Goal: Information Seeking & Learning: Find contact information

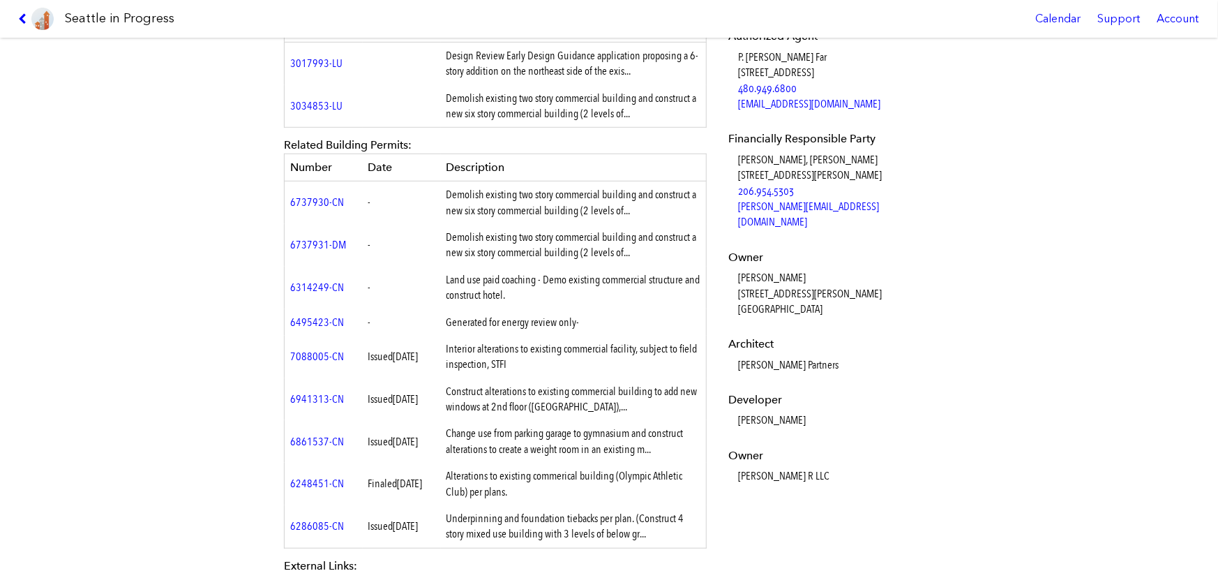
scroll to position [488, 0]
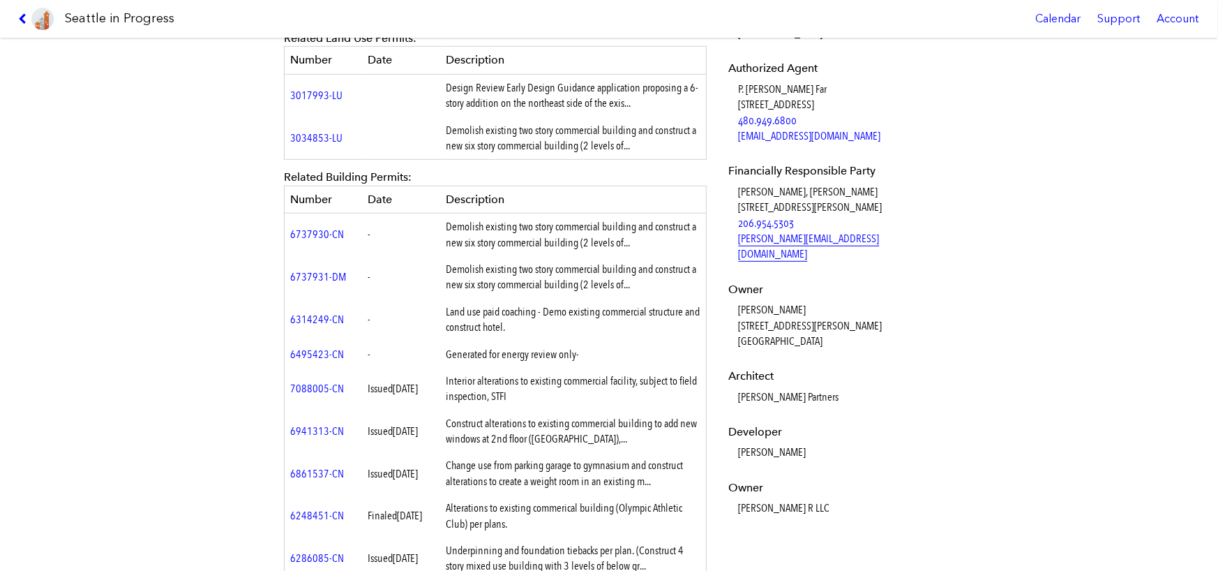
click at [779, 251] on link "[PERSON_NAME][EMAIL_ADDRESS][DOMAIN_NAME]" at bounding box center [809, 246] width 141 height 29
click at [842, 345] on dd "[PERSON_NAME] [STREET_ADDRESS][PERSON_NAME]" at bounding box center [835, 325] width 192 height 47
click at [842, 346] on dd "[PERSON_NAME] [STREET_ADDRESS][PERSON_NAME]" at bounding box center [835, 325] width 192 height 47
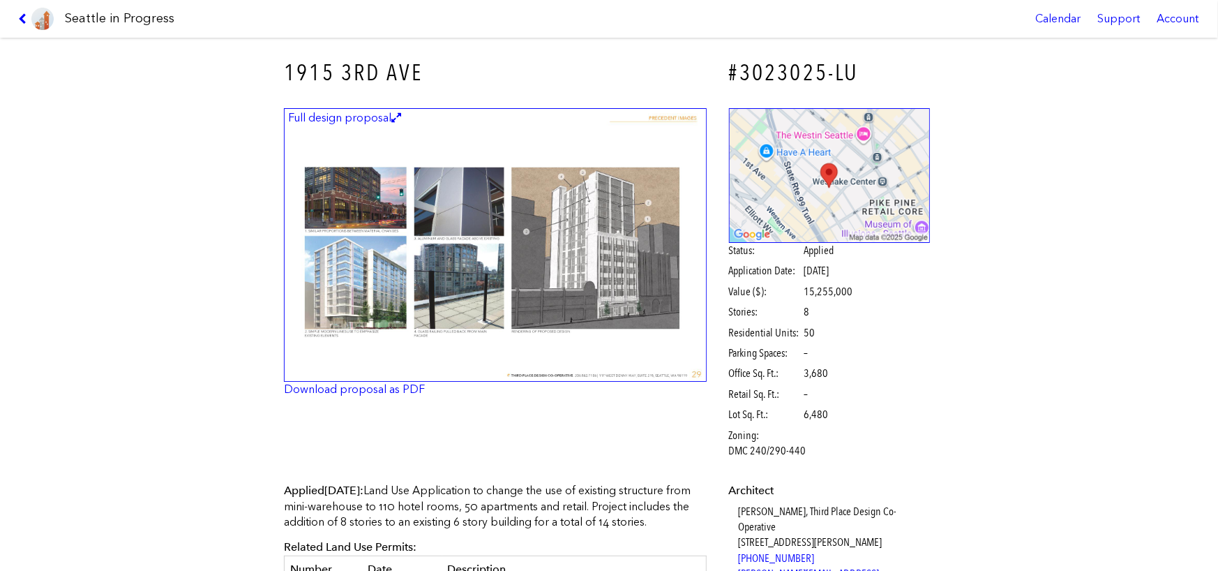
scroll to position [418, 0]
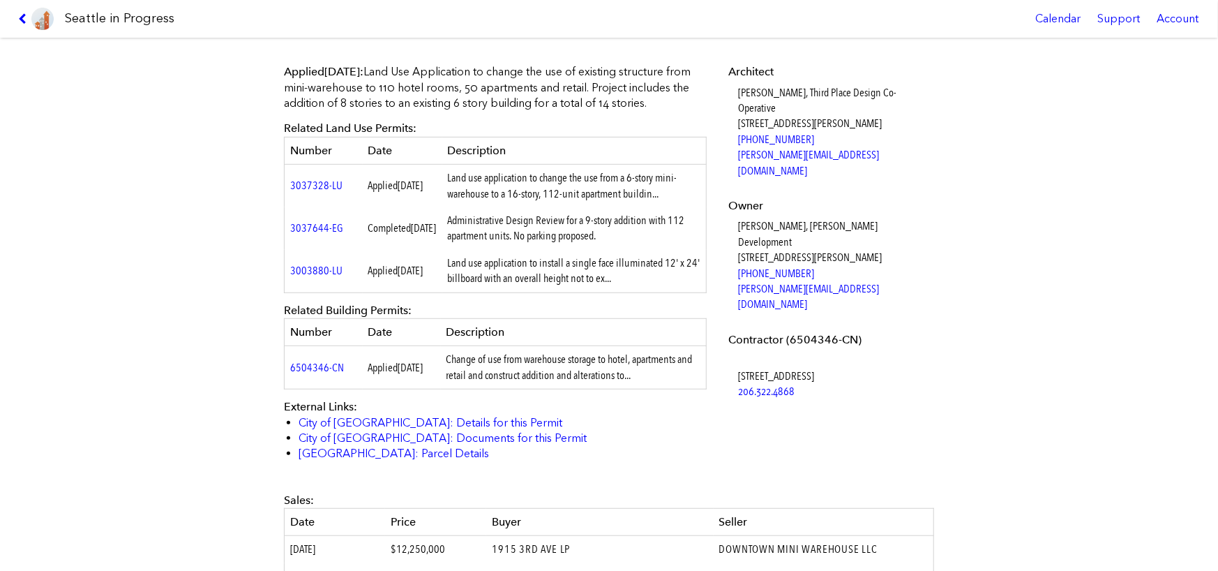
drag, startPoint x: 895, startPoint y: 285, endPoint x: 288, endPoint y: 80, distance: 640.5
click at [244, 72] on div "1915 3RD AVE #3023025-LU Full design proposal Download proposal as PDF Status: …" at bounding box center [609, 304] width 1218 height 533
copy div "Applied April 12, 2016 : Land Use Application to change the use of existing str…"
drag, startPoint x: 777, startPoint y: 306, endPoint x: 780, endPoint y: 298, distance: 9.1
click at [777, 306] on dl "Architect Amanda Mauzey, Third Place Design Co-Operative 117 West Denny Way, Su…" at bounding box center [830, 231] width 202 height 335
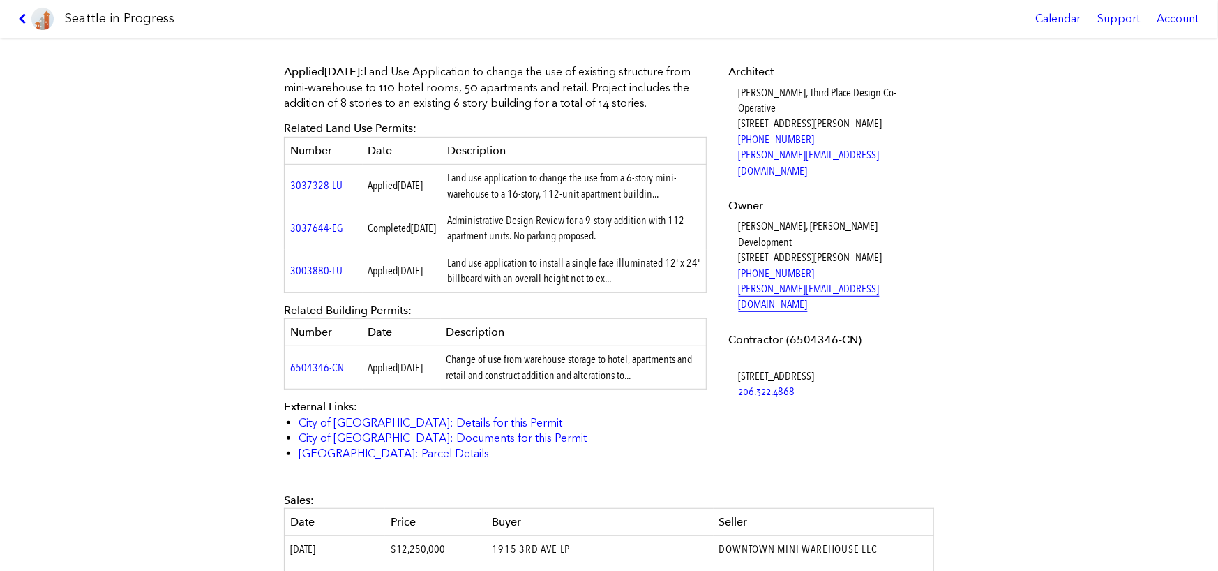
click at [783, 292] on link "shimon@arieldevelopment.com" at bounding box center [809, 296] width 141 height 29
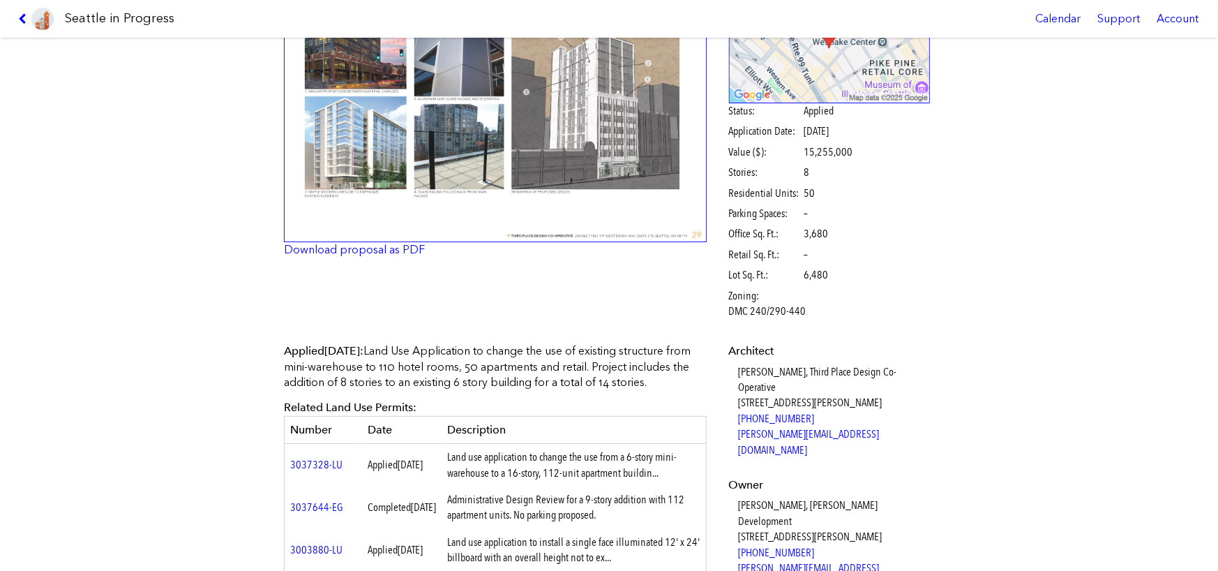
scroll to position [0, 0]
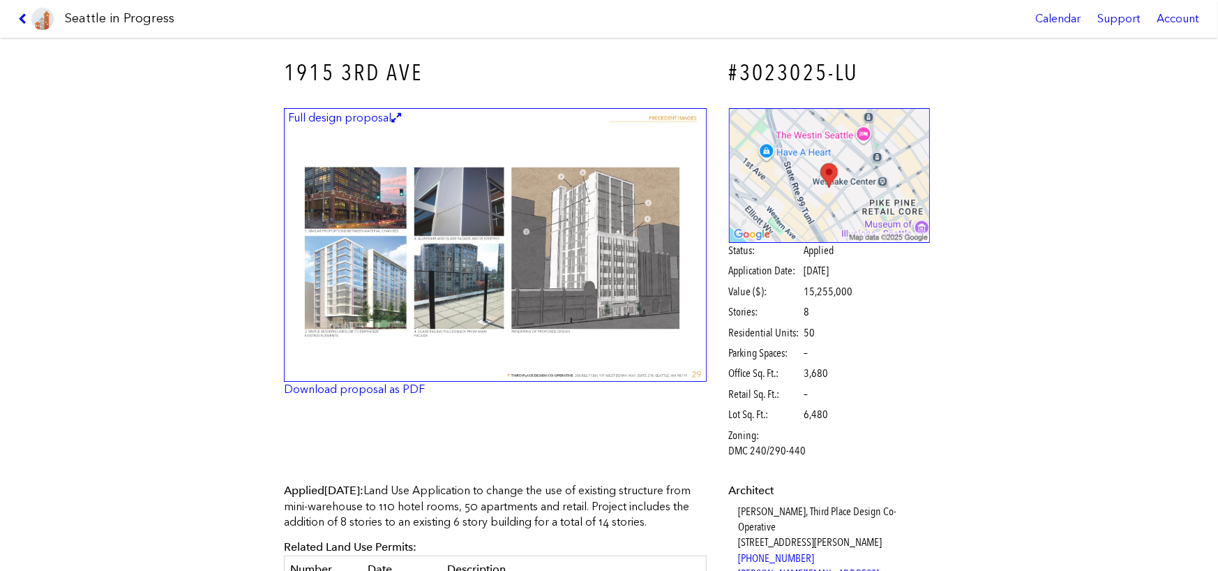
click at [475, 432] on div "Full design proposal Download proposal as PDF Status: Applied Application Date:…" at bounding box center [609, 285] width 670 height 375
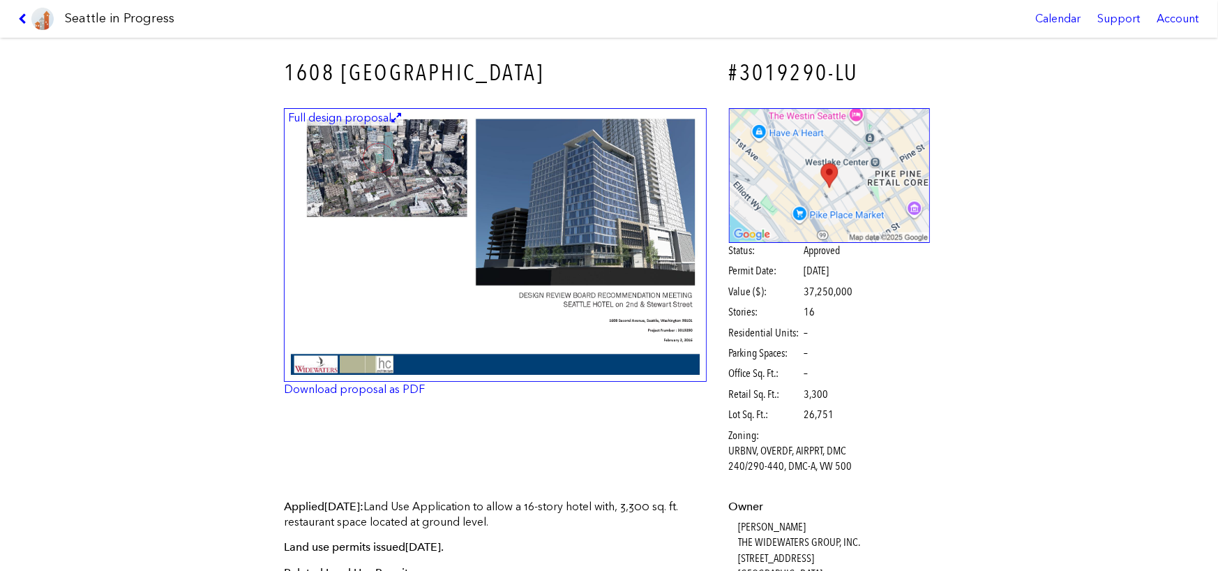
scroll to position [418, 0]
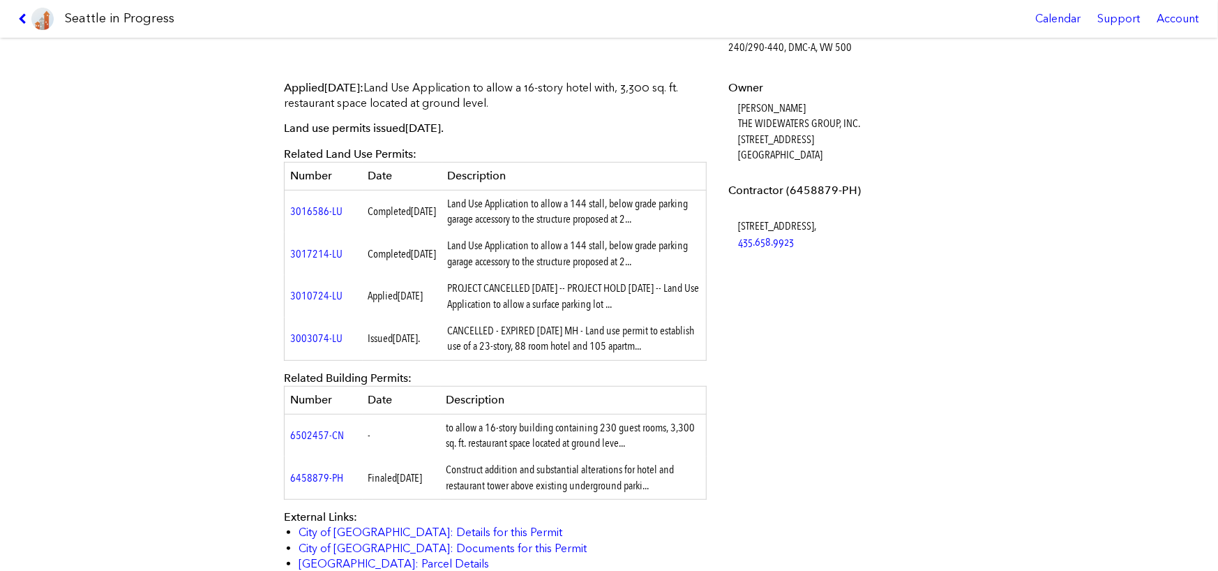
click at [802, 393] on div "Applied Oct. 21, 2015 : Land Use Application to allow a 16-story hotel with, 3,…" at bounding box center [609, 331] width 670 height 522
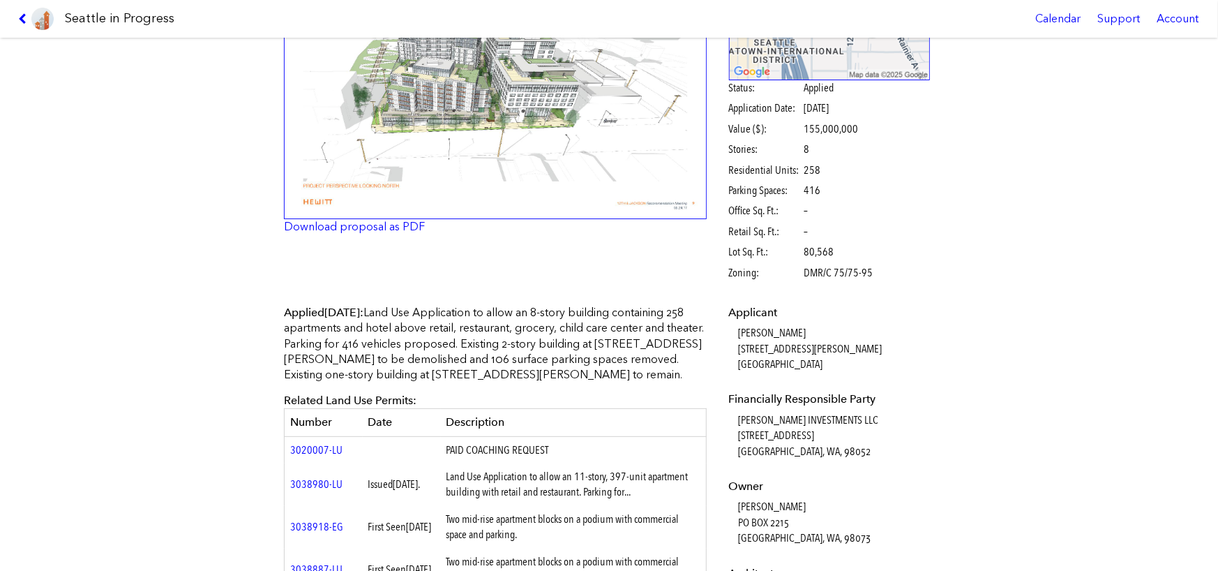
scroll to position [349, 0]
